Goal: Check status: Check status

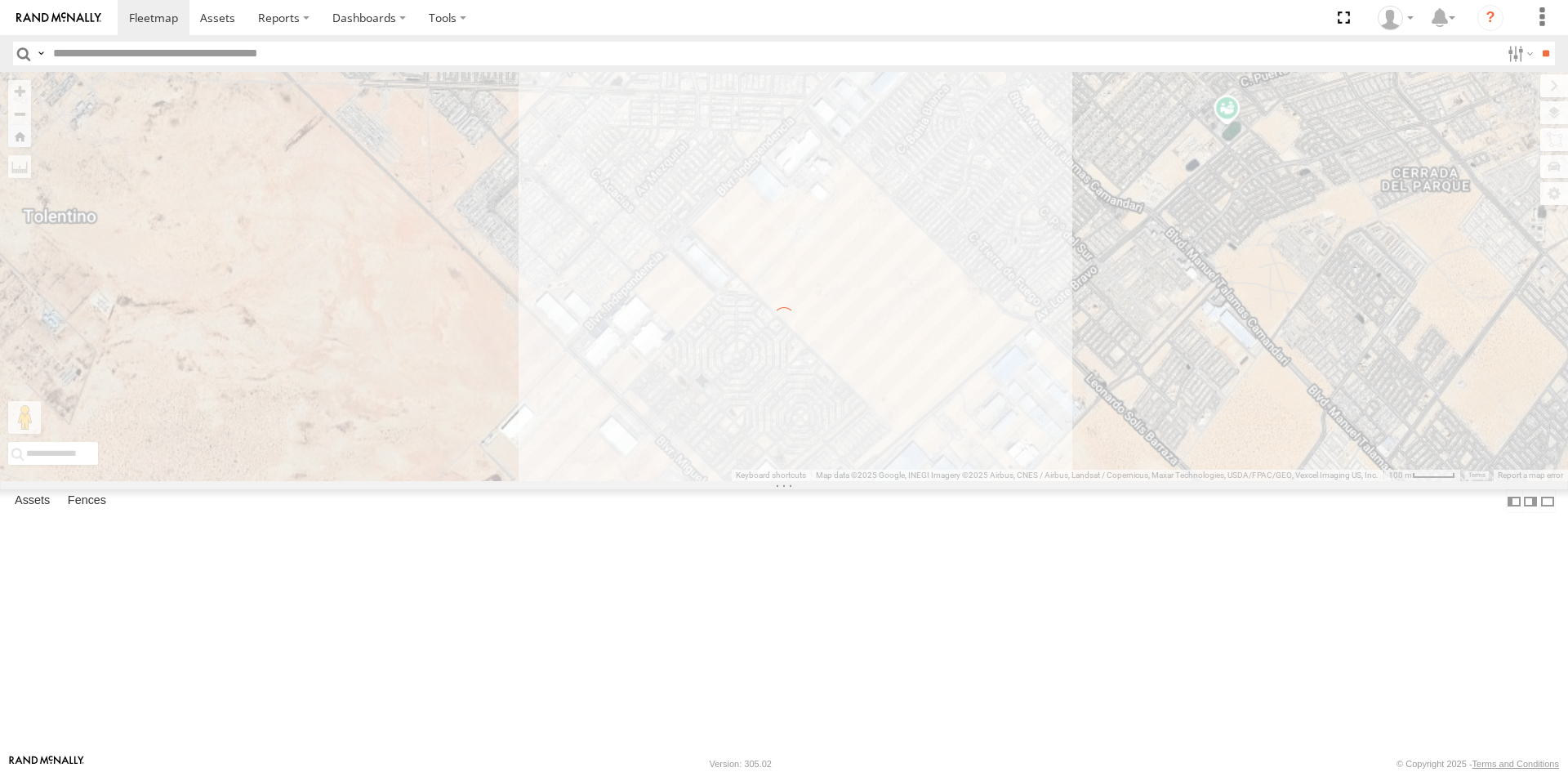
select select "**********"
click at [63, 51] on input "text" at bounding box center [772, 54] width 1453 height 24
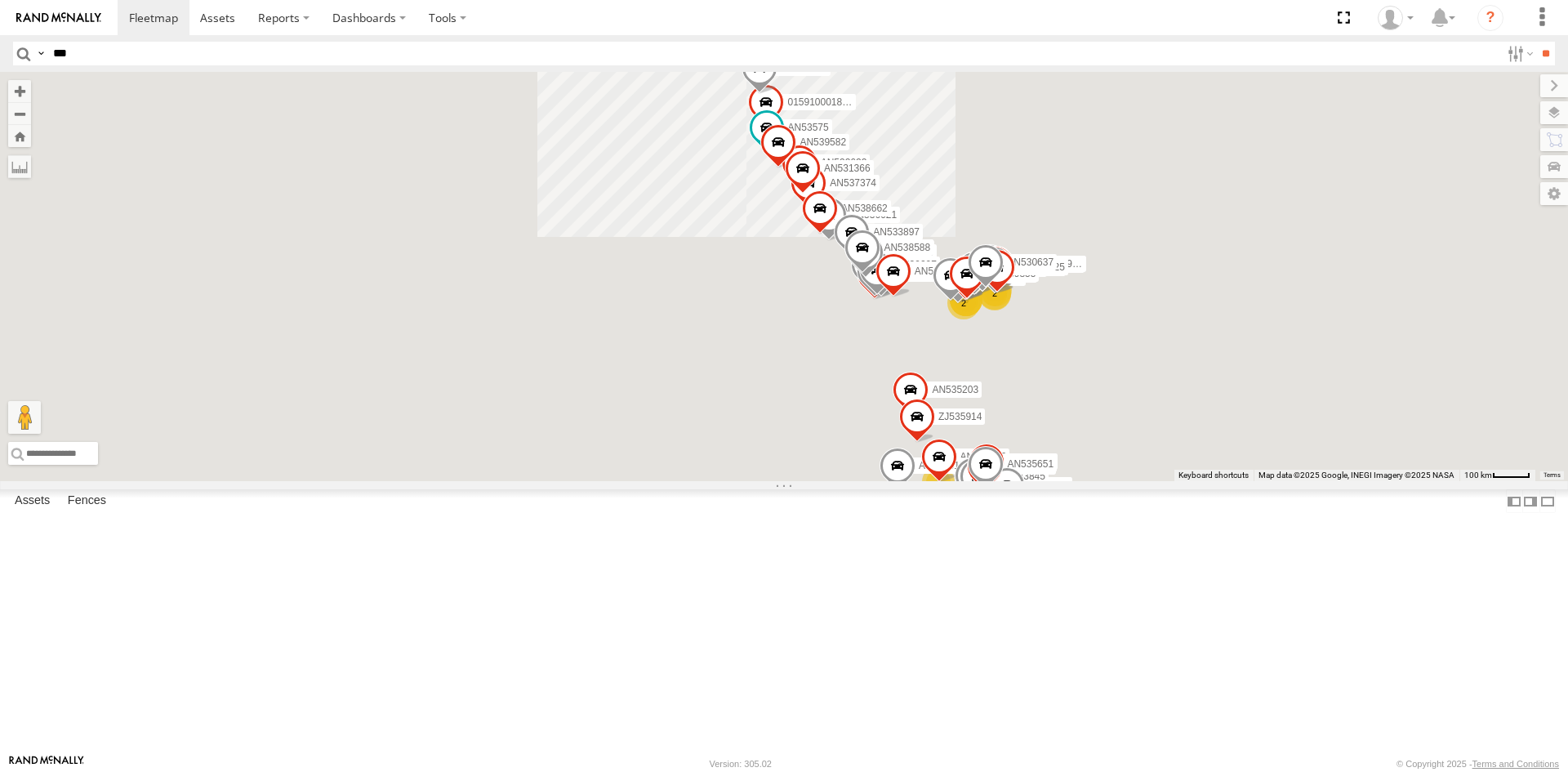
type input "***"
click at [1536, 42] on input "**" at bounding box center [1545, 54] width 19 height 24
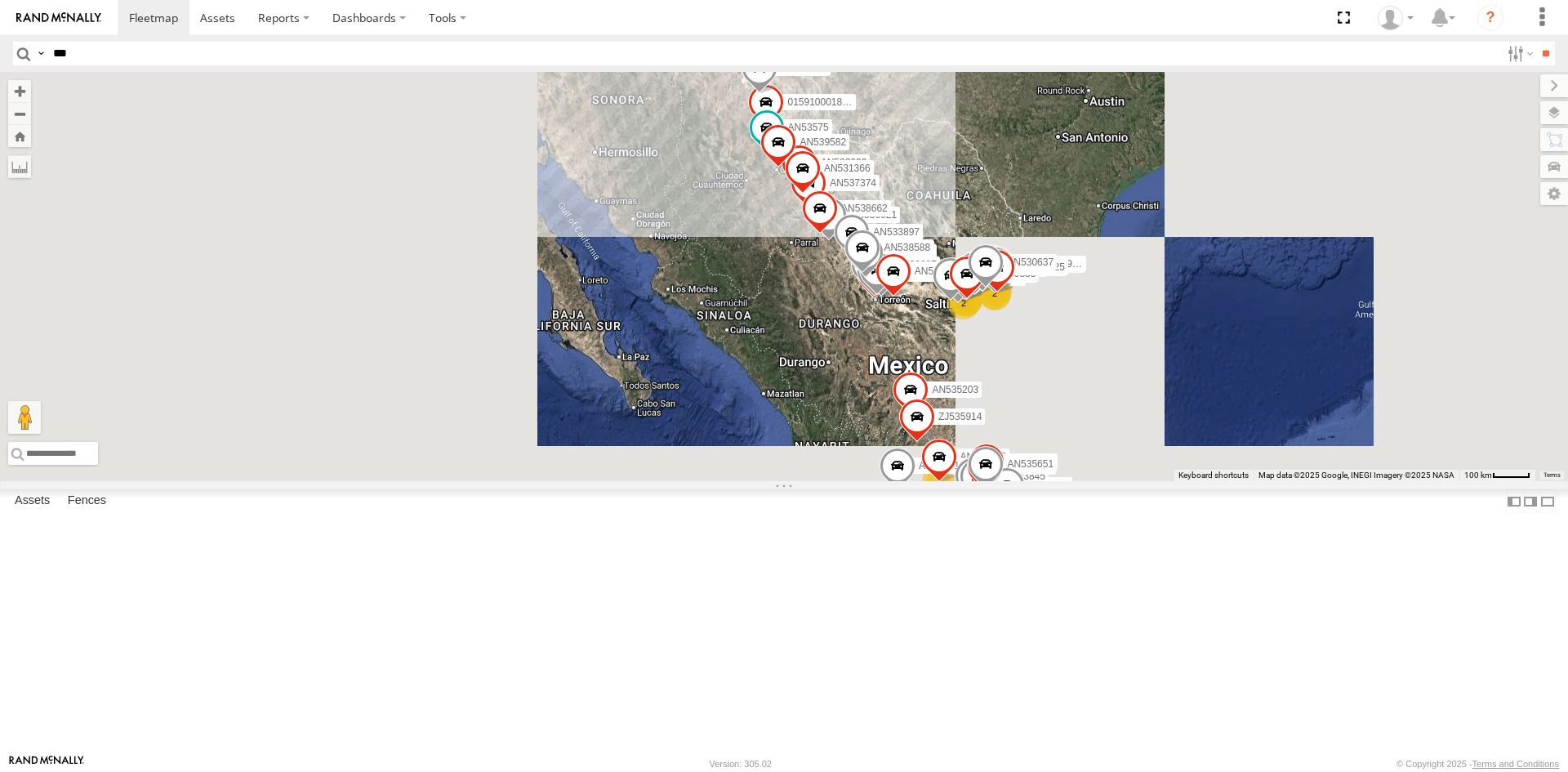
click at [1536, 42] on input "**" at bounding box center [1545, 54] width 19 height 24
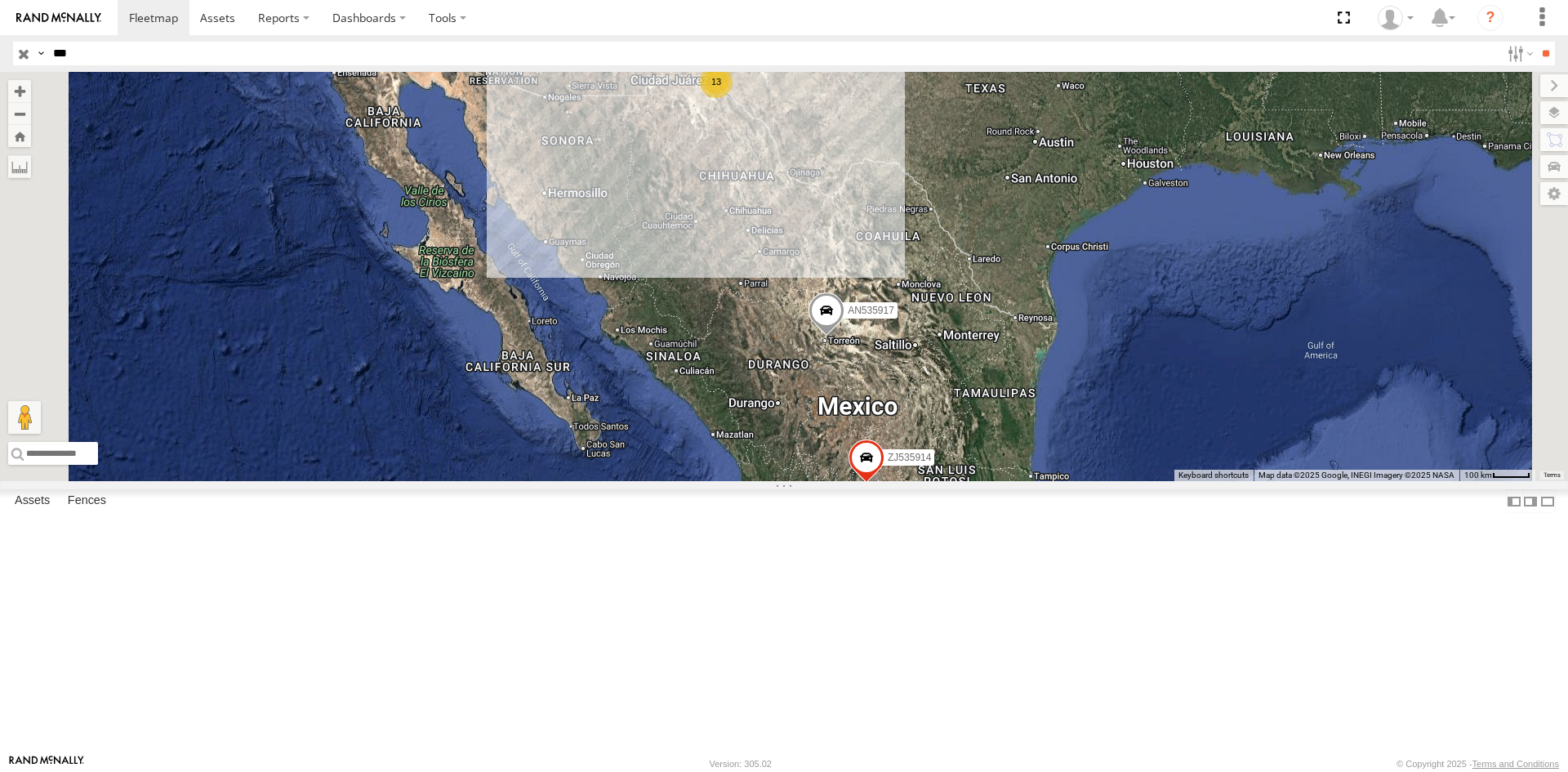
drag, startPoint x: 83, startPoint y: 204, endPoint x: 111, endPoint y: 202, distance: 28.1
click at [0, 0] on div "FLEXTRANSFER" at bounding box center [0, 0] width 0 height 0
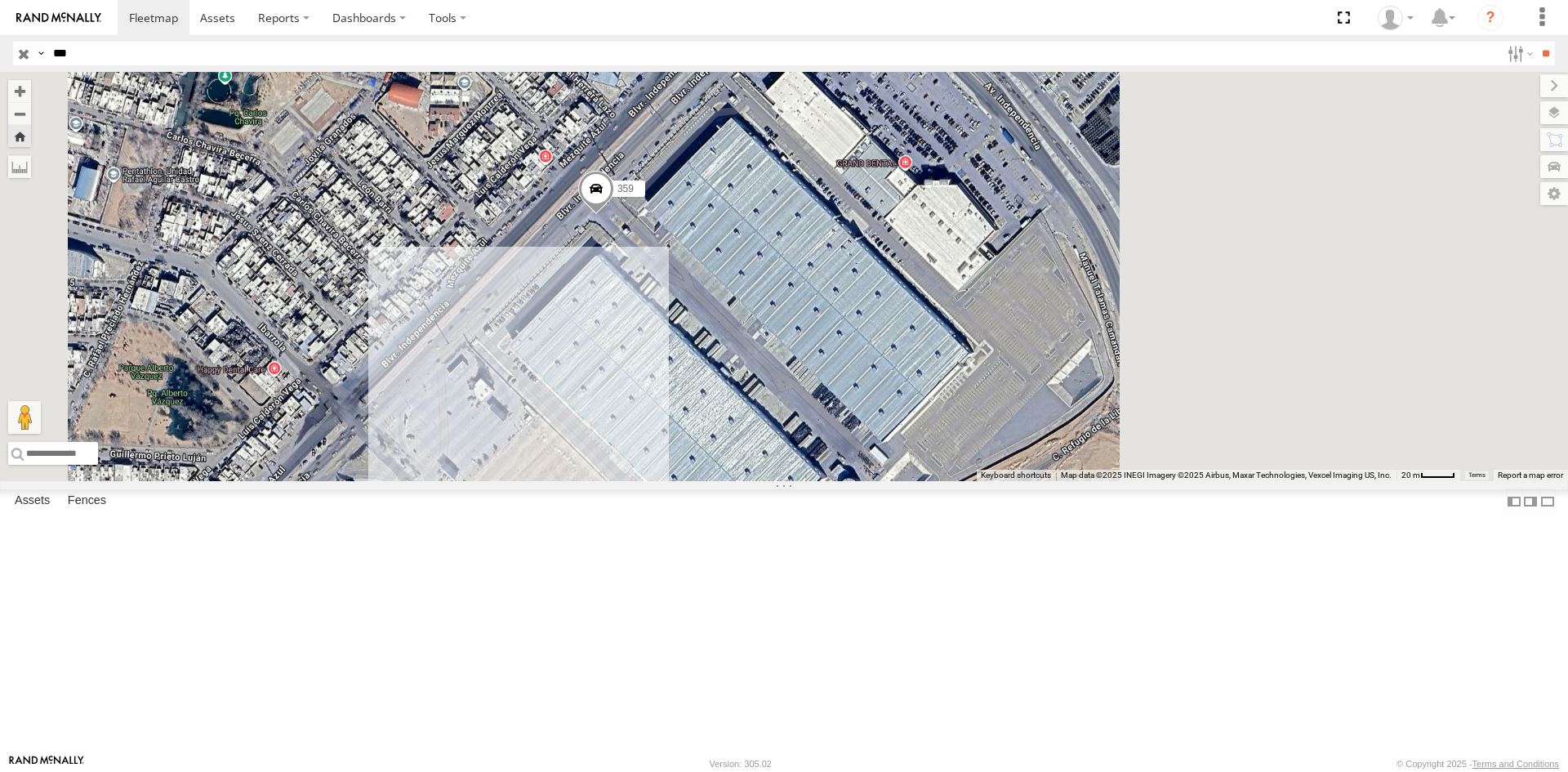
drag, startPoint x: 1074, startPoint y: 594, endPoint x: 871, endPoint y: 528, distance: 213.5
click at [877, 481] on div "359" at bounding box center [784, 276] width 1568 height 410
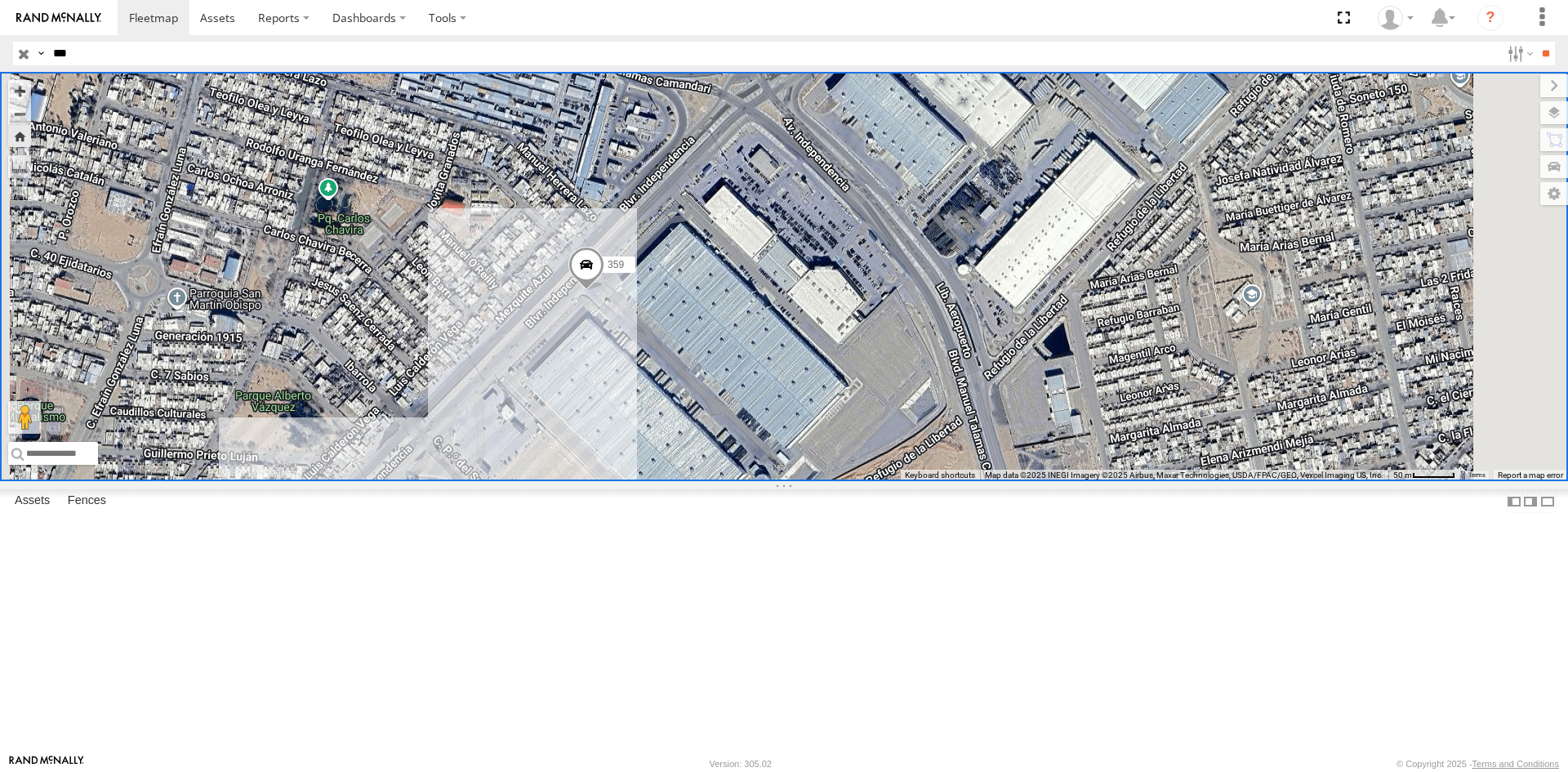
click at [0, 0] on div "FLEXTRANSFER" at bounding box center [0, 0] width 0 height 0
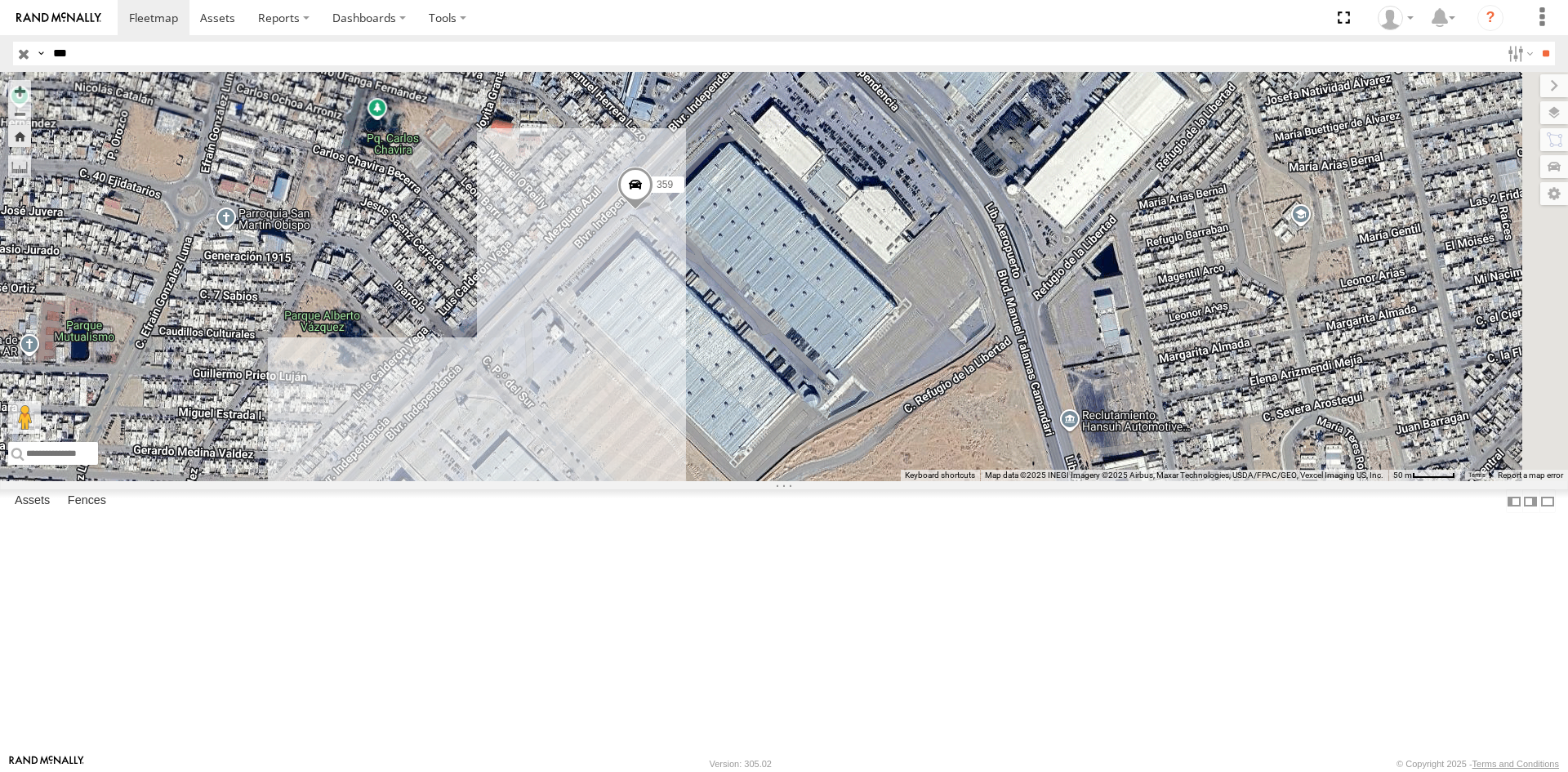
drag, startPoint x: 1040, startPoint y: 584, endPoint x: 847, endPoint y: 415, distance: 256.5
click at [847, 415] on div "359" at bounding box center [784, 276] width 1568 height 410
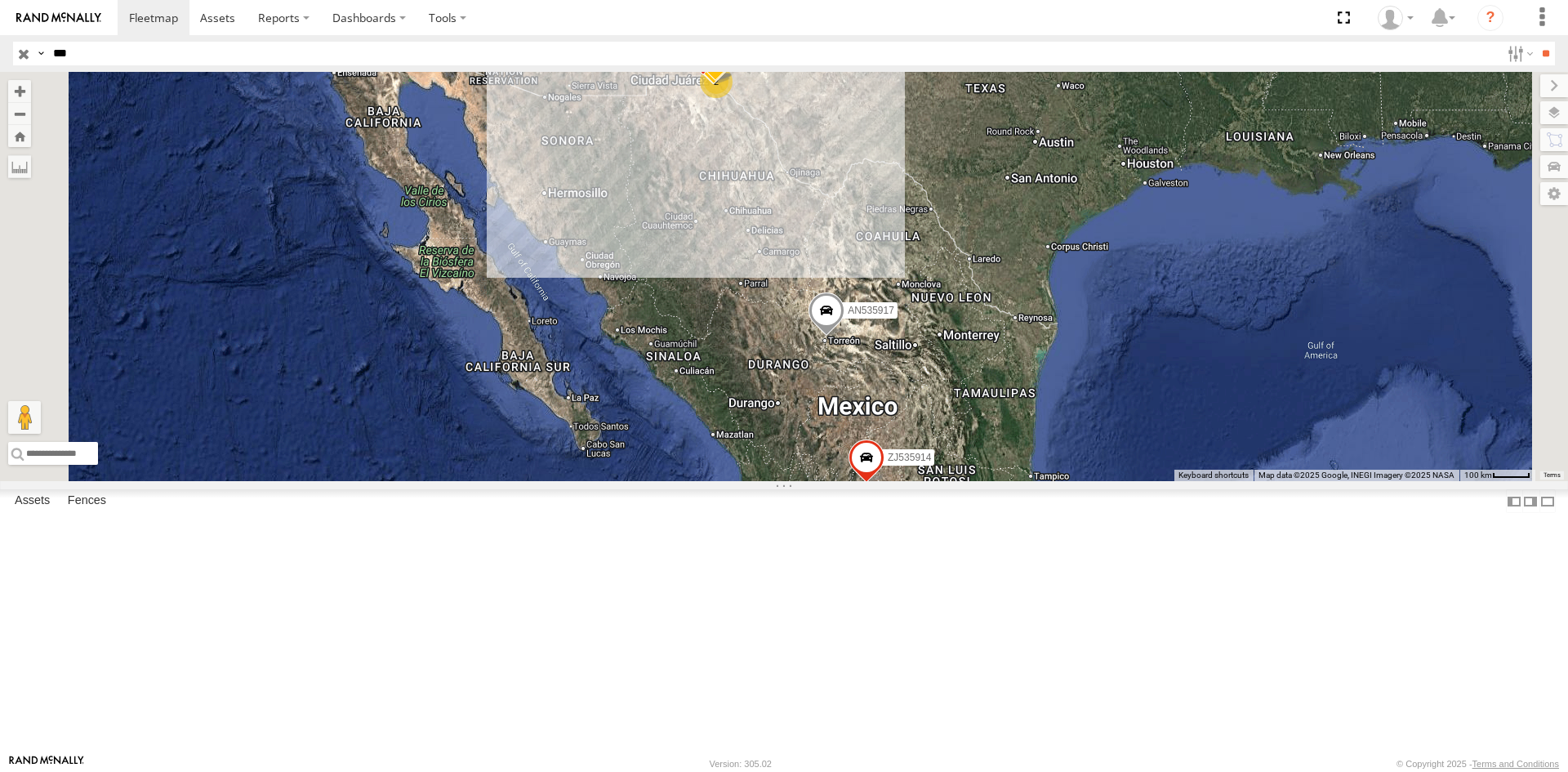
click at [0, 0] on div "359" at bounding box center [0, 0] width 0 height 0
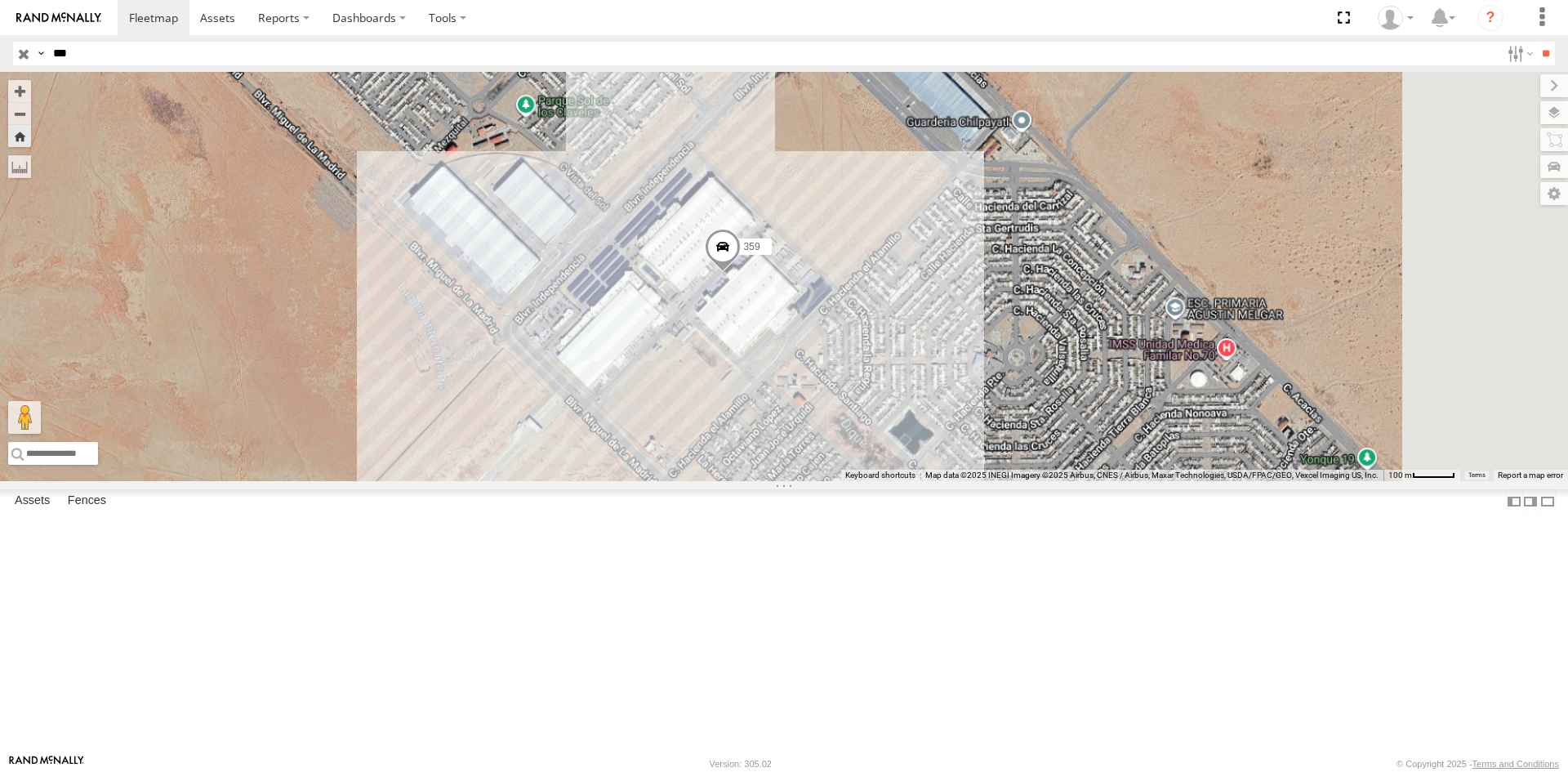
drag, startPoint x: 981, startPoint y: 543, endPoint x: 917, endPoint y: 487, distance: 85.0
click at [917, 481] on div "359" at bounding box center [784, 276] width 1568 height 410
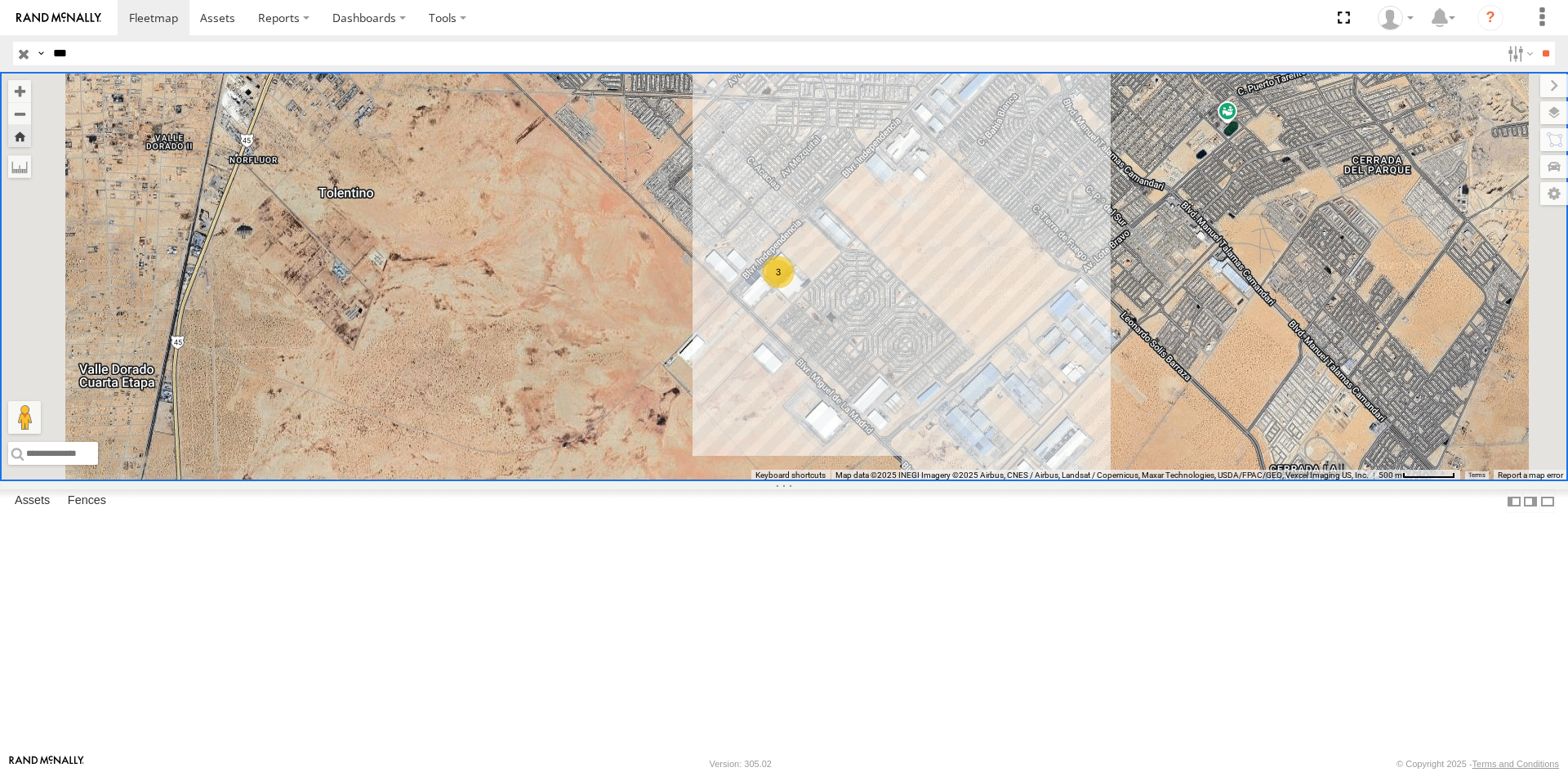
click at [0, 0] on div "359 FLEXTRANSFER" at bounding box center [0, 0] width 0 height 0
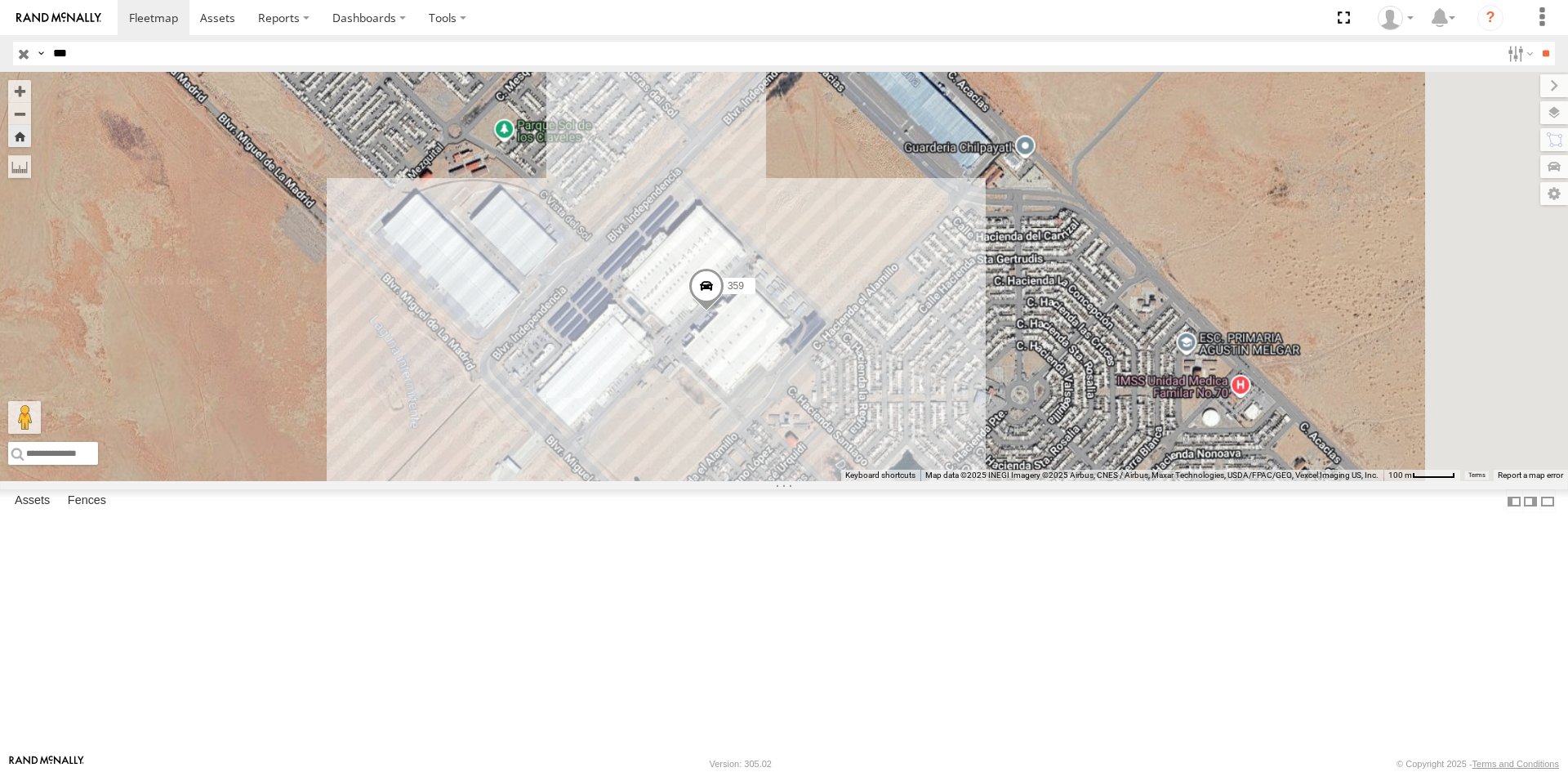
drag, startPoint x: 1014, startPoint y: 570, endPoint x: 899, endPoint y: 492, distance: 139.0
click at [910, 481] on div "359" at bounding box center [784, 276] width 1568 height 410
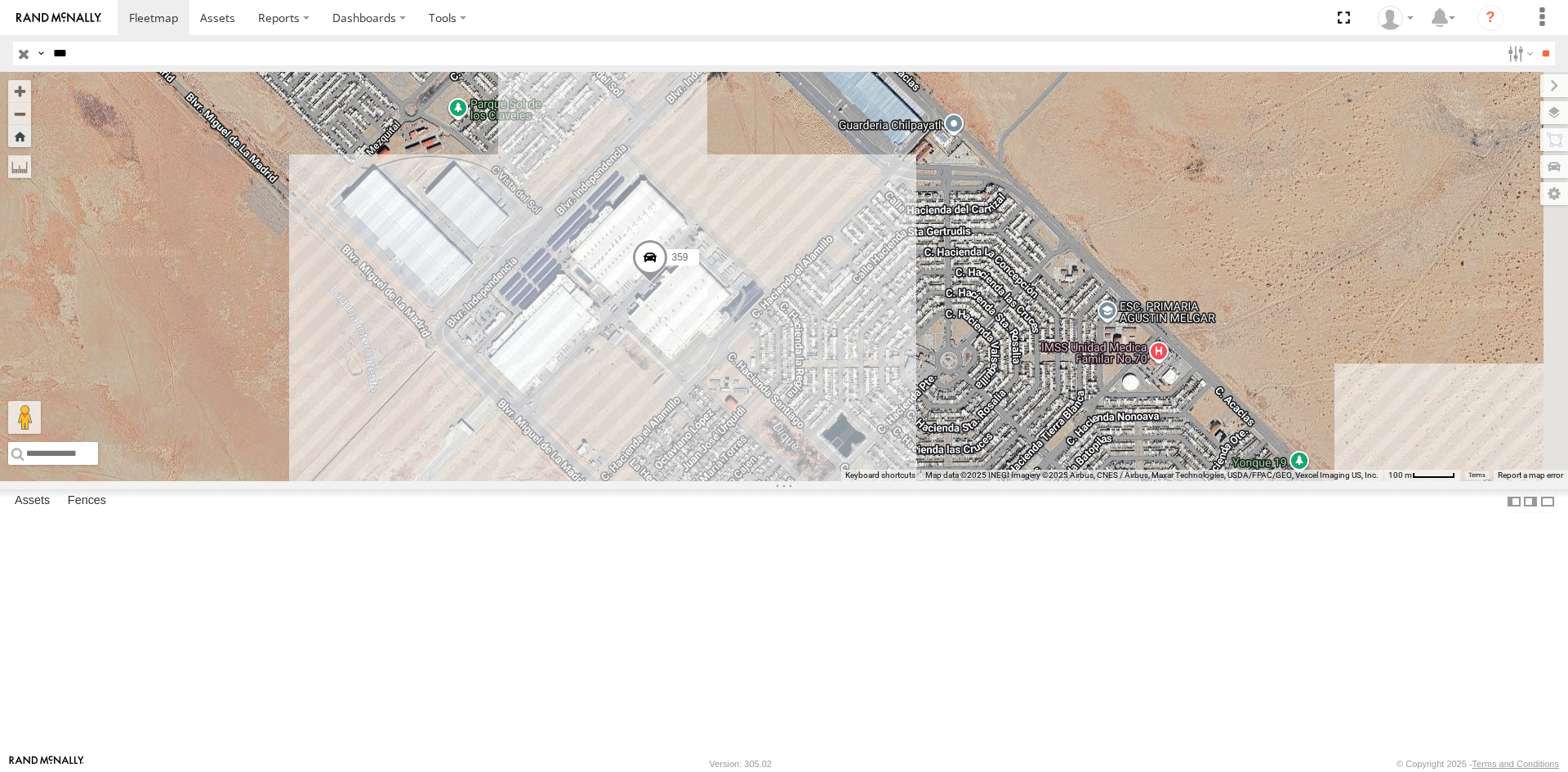
click at [699, 266] on label "359" at bounding box center [678, 256] width 41 height 16
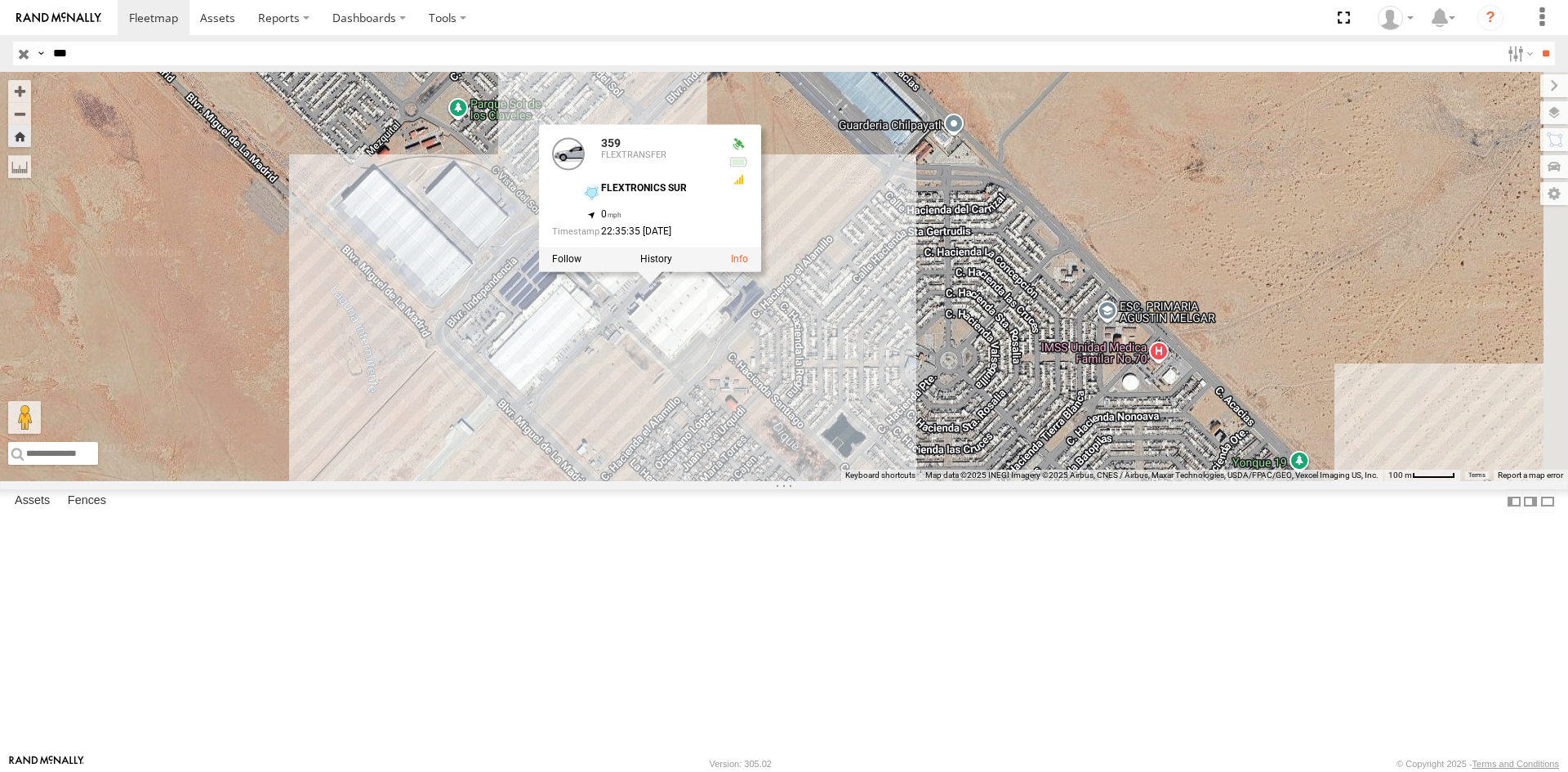
click at [672, 265] on label at bounding box center [655, 258] width 32 height 11
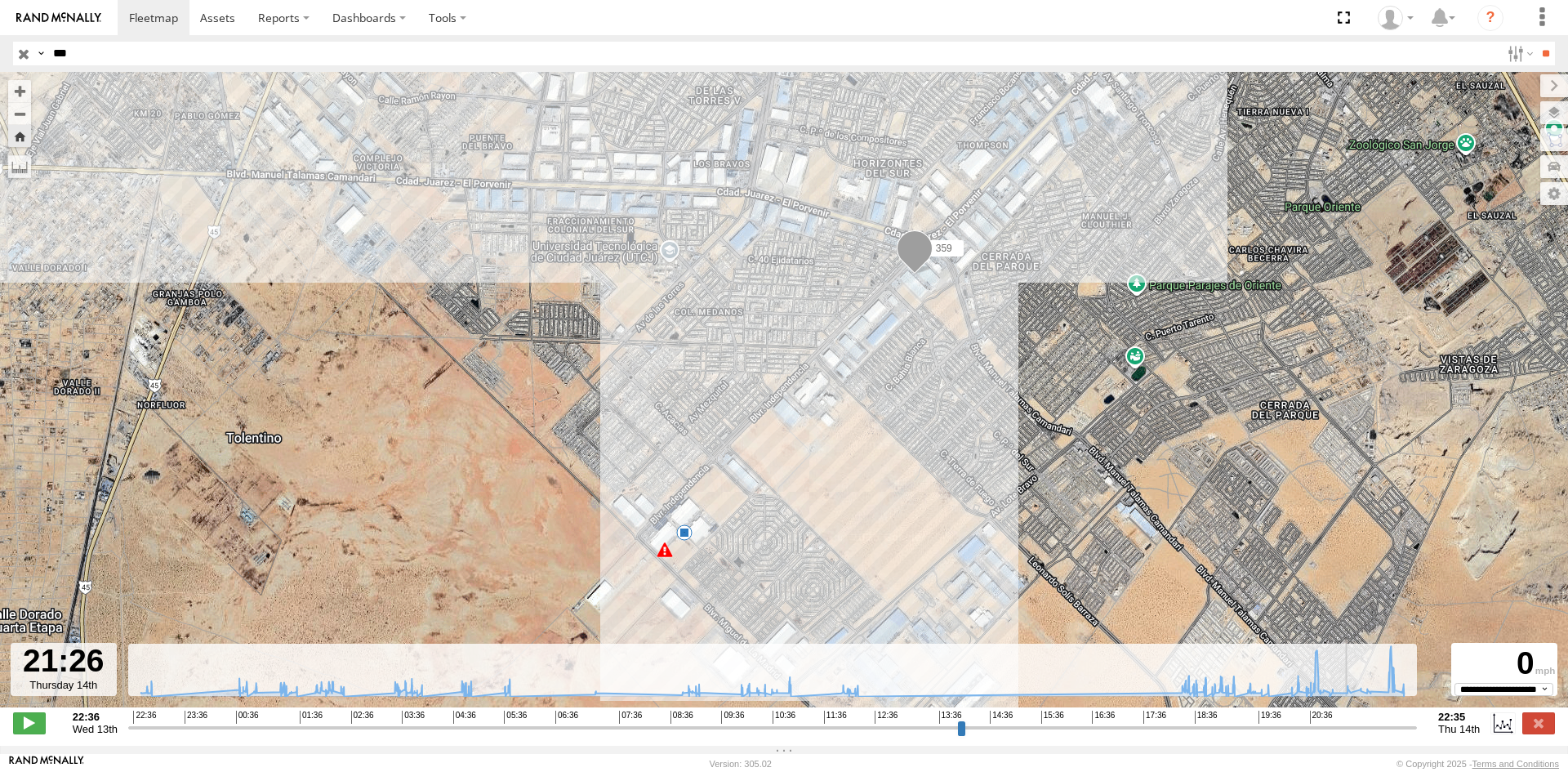
drag, startPoint x: 1222, startPoint y: 735, endPoint x: 1368, endPoint y: 728, distance: 146.2
click at [1366, 729] on input "range" at bounding box center [772, 728] width 1289 height 15
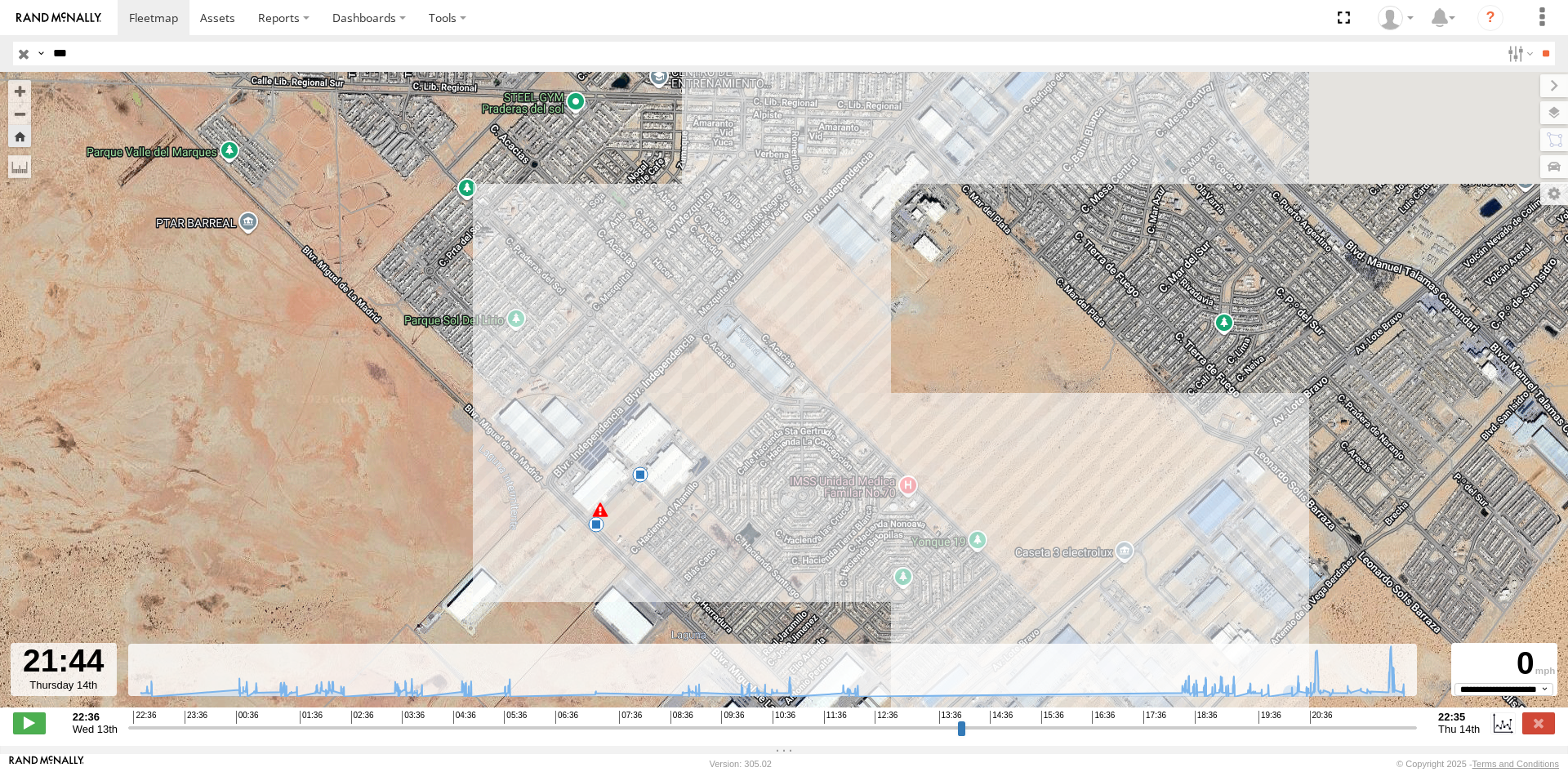
drag, startPoint x: 661, startPoint y: 552, endPoint x: 443, endPoint y: 539, distance: 218.4
click at [444, 538] on div "359 15 5 24" at bounding box center [784, 398] width 1568 height 652
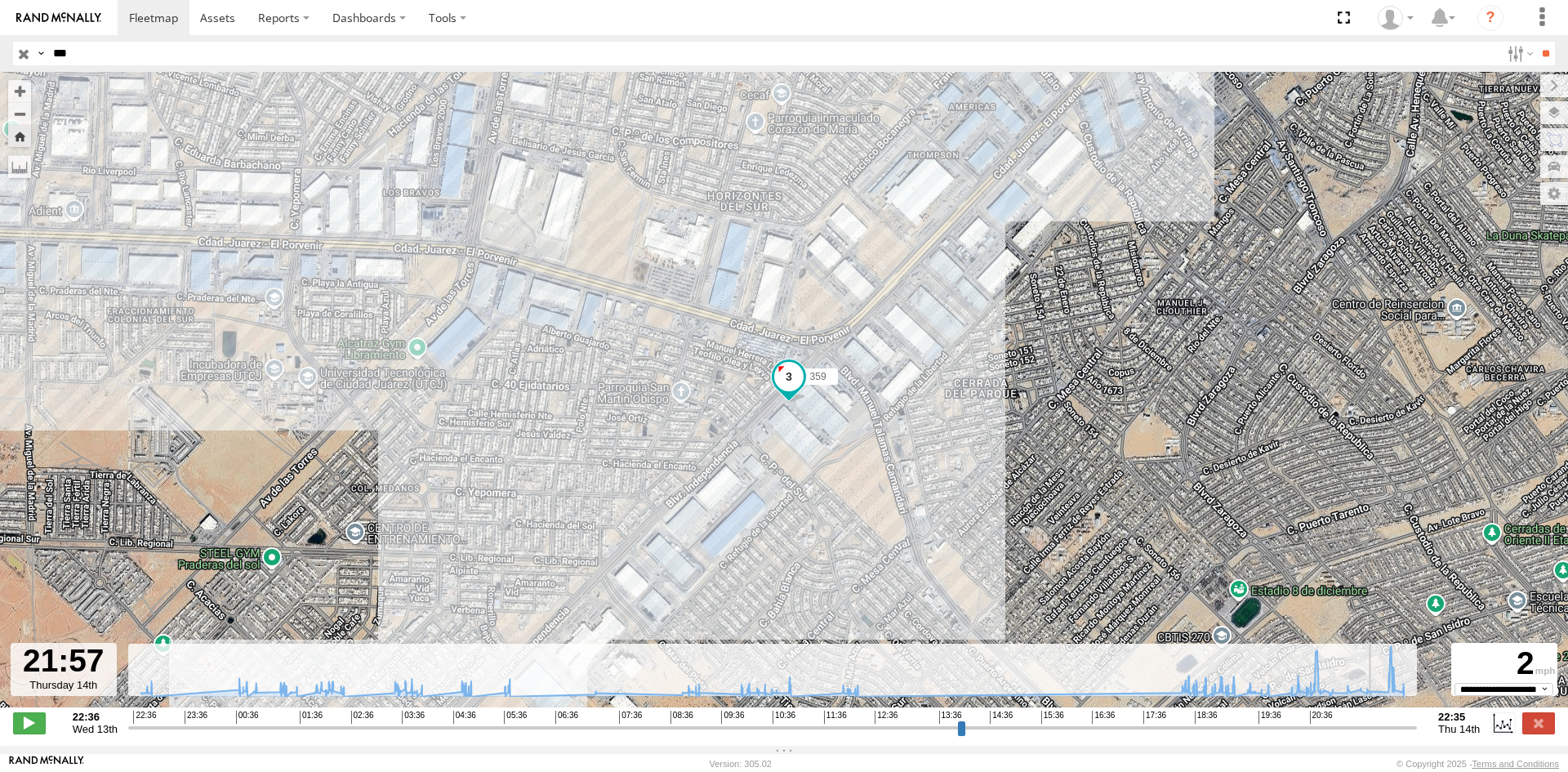
drag, startPoint x: 1335, startPoint y: 734, endPoint x: 1377, endPoint y: 721, distance: 44.0
click at [1377, 721] on input "range" at bounding box center [772, 728] width 1289 height 15
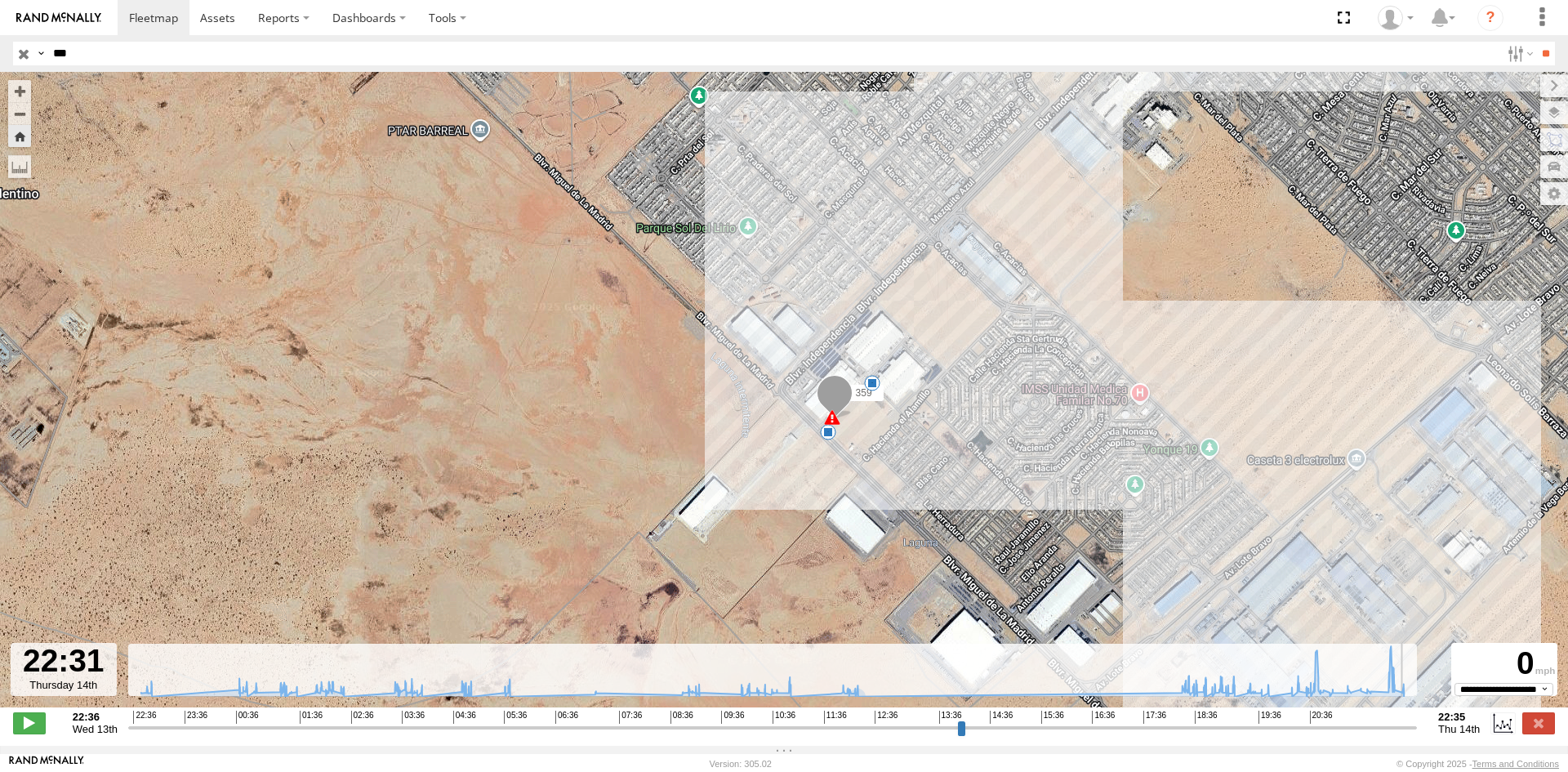
drag, startPoint x: 1348, startPoint y: 734, endPoint x: 1407, endPoint y: 731, distance: 59.1
type input "**********"
click at [1407, 731] on input "range" at bounding box center [772, 728] width 1289 height 15
